Goal: Transaction & Acquisition: Purchase product/service

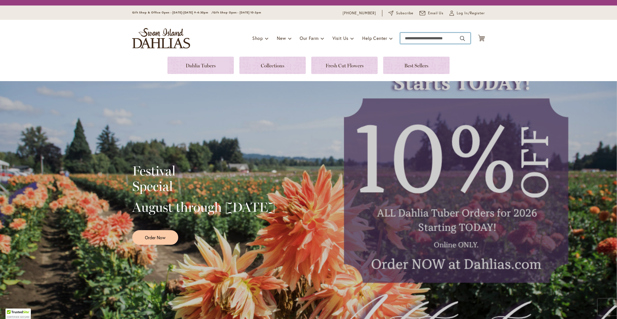
click at [415, 40] on input "Search" at bounding box center [435, 38] width 70 height 11
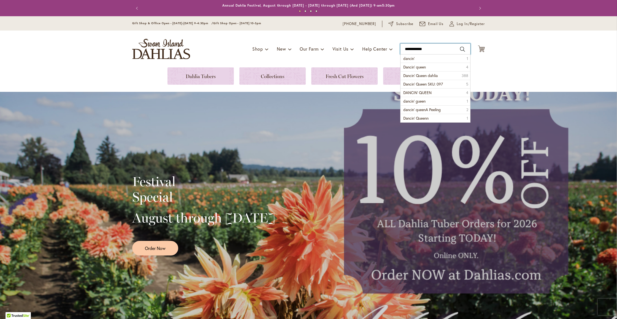
type input "**********"
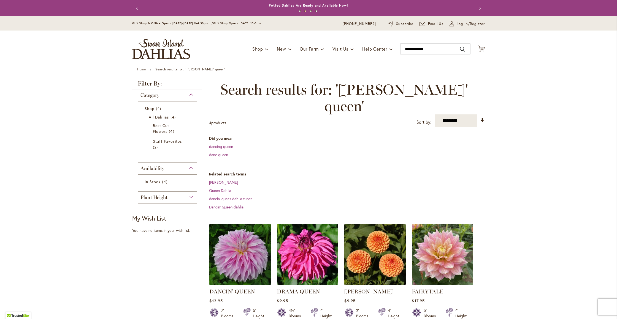
click at [240, 235] on img at bounding box center [240, 255] width 64 height 64
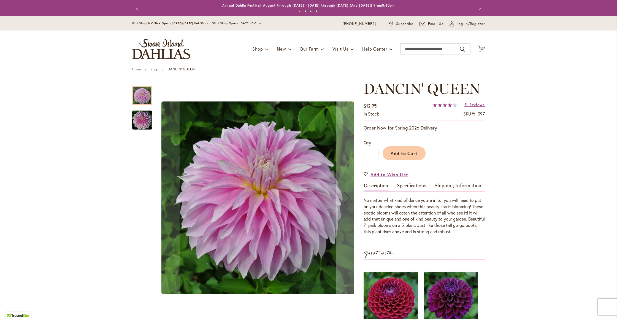
click at [144, 117] on img "Dancin' Queen" at bounding box center [142, 120] width 20 height 20
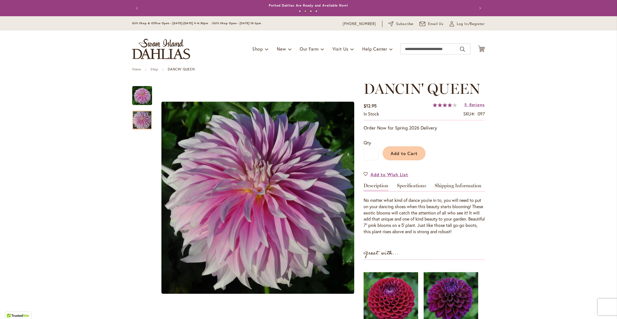
drag, startPoint x: 412, startPoint y: 153, endPoint x: 473, endPoint y: 159, distance: 61.2
click at [413, 153] on span "Add to Cart" at bounding box center [404, 154] width 27 height 6
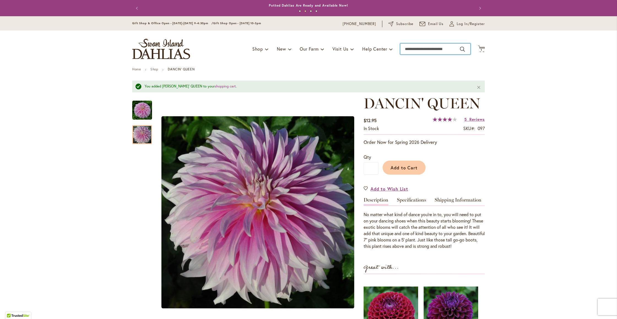
click at [417, 50] on input "Search" at bounding box center [435, 49] width 70 height 11
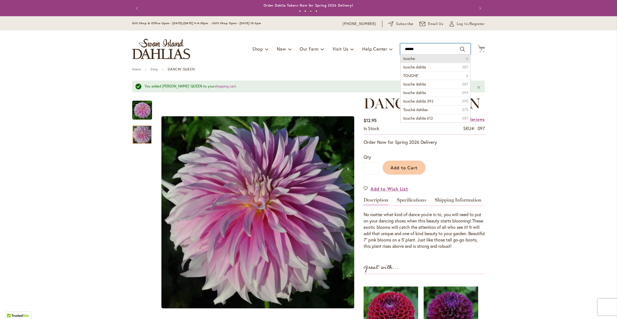
scroll to position [0, 0]
click at [415, 68] on span "touche dahlia" at bounding box center [414, 66] width 23 height 5
type input "**********"
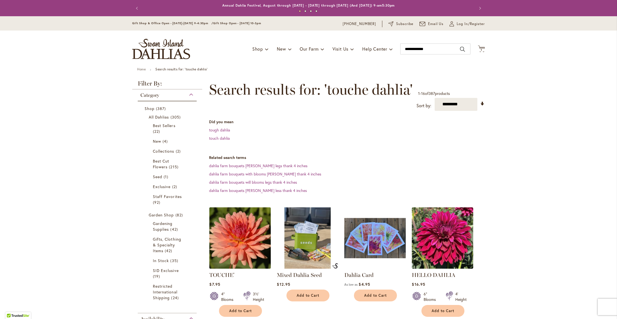
click at [235, 227] on img at bounding box center [240, 238] width 64 height 64
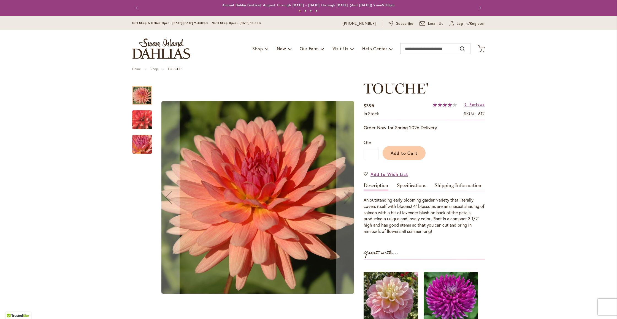
scroll to position [4, 0]
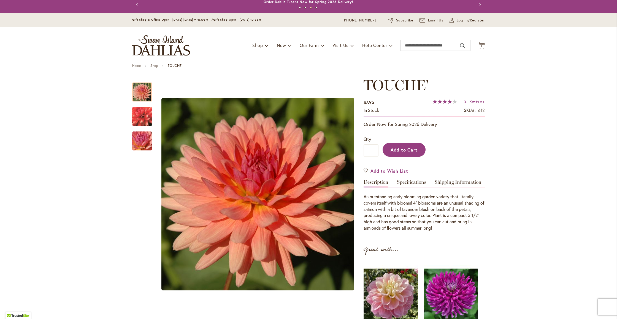
click at [404, 150] on span "Add to Cart" at bounding box center [404, 150] width 27 height 6
click at [414, 46] on input "Search" at bounding box center [435, 45] width 70 height 11
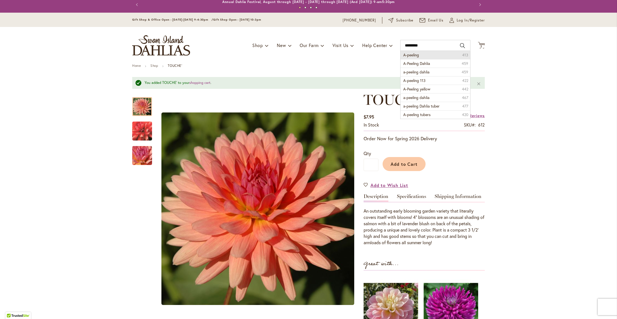
click at [408, 54] on span "A-peeling" at bounding box center [411, 54] width 16 height 5
type input "*********"
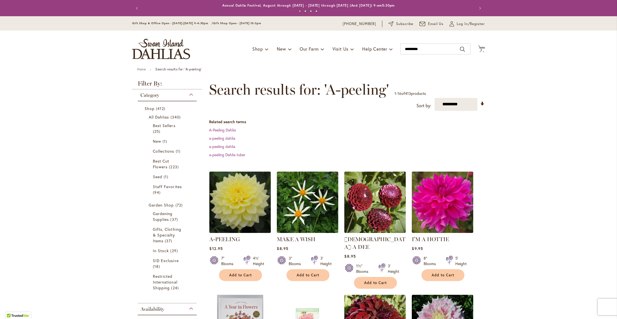
click at [254, 186] on img at bounding box center [240, 202] width 64 height 64
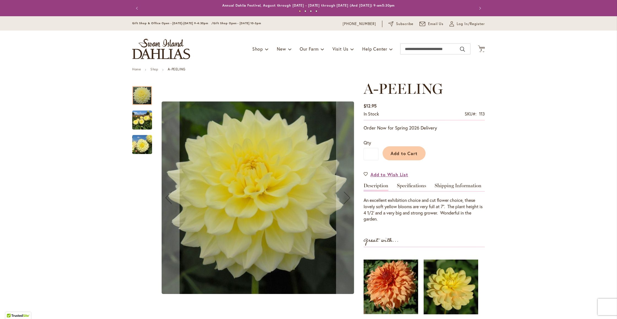
click at [146, 128] on img "A-Peeling" at bounding box center [142, 120] width 20 height 26
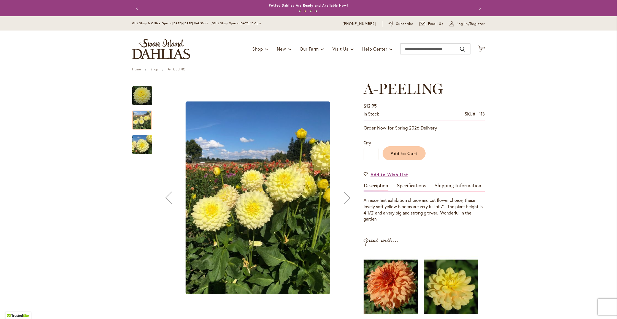
click at [142, 146] on img "A-Peeling" at bounding box center [142, 145] width 20 height 26
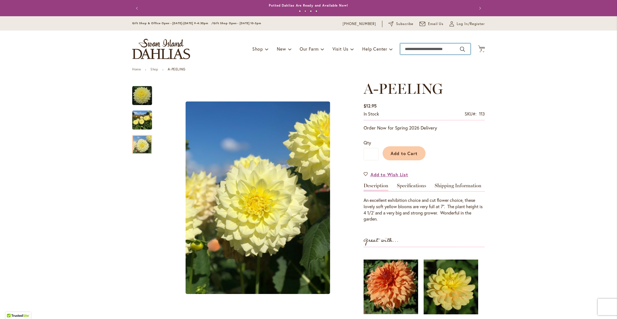
click at [412, 50] on input "Search" at bounding box center [435, 49] width 70 height 11
type input "*****"
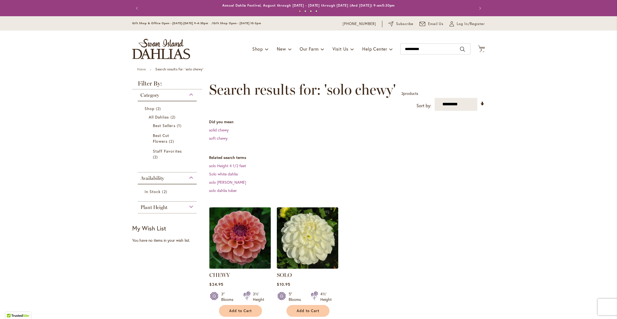
click at [239, 244] on img at bounding box center [240, 238] width 64 height 64
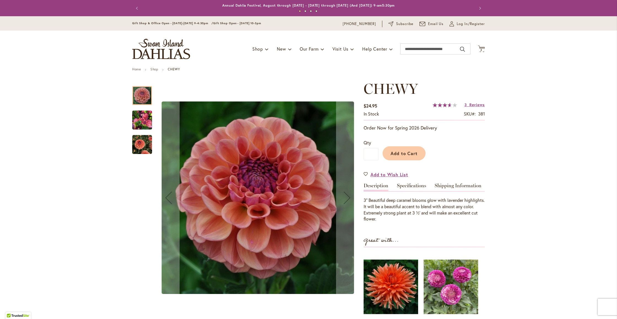
click at [139, 111] on img "CHEWY" at bounding box center [142, 120] width 20 height 26
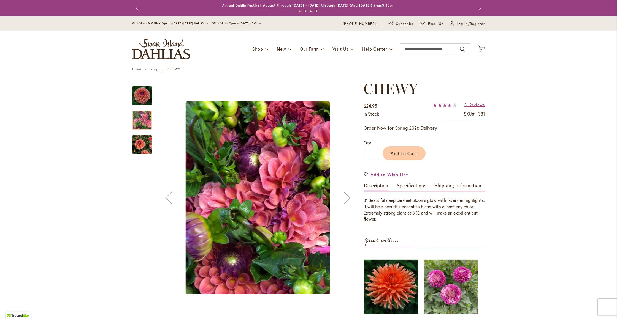
click at [139, 136] on img "CHEWY" at bounding box center [142, 145] width 20 height 20
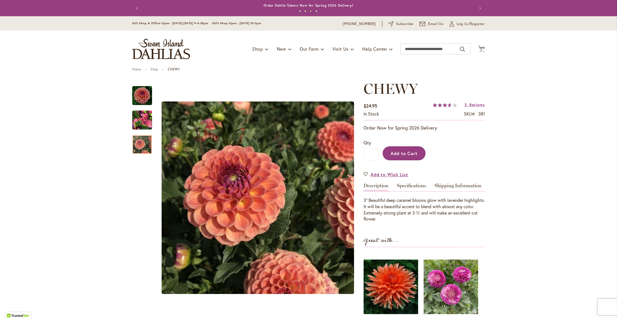
click at [403, 152] on span "Add to Cart" at bounding box center [404, 154] width 27 height 6
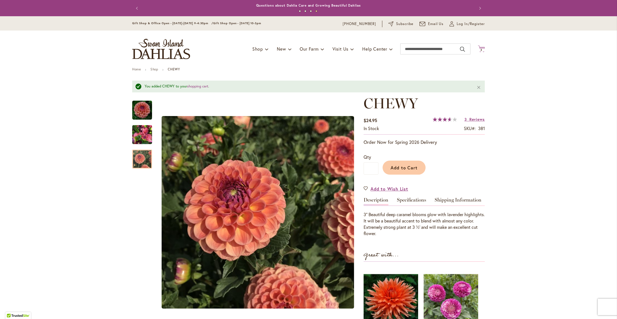
click at [483, 49] on span "3 3 items" at bounding box center [482, 50] width 6 height 3
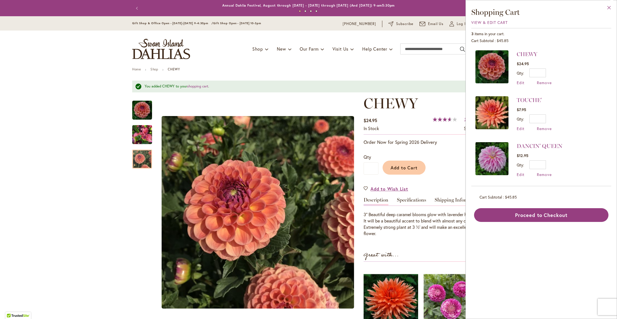
click at [610, 6] on button "Close" at bounding box center [609, 8] width 15 height 17
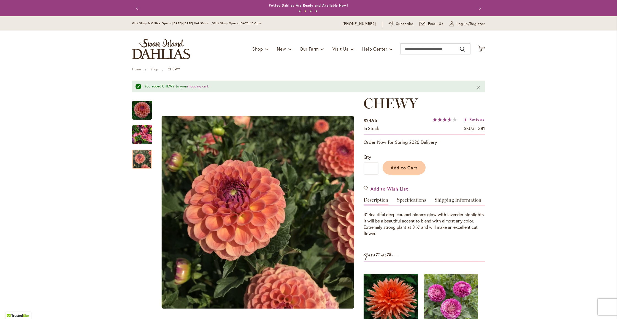
scroll to position [1, 0]
